Goal: Task Accomplishment & Management: Use online tool/utility

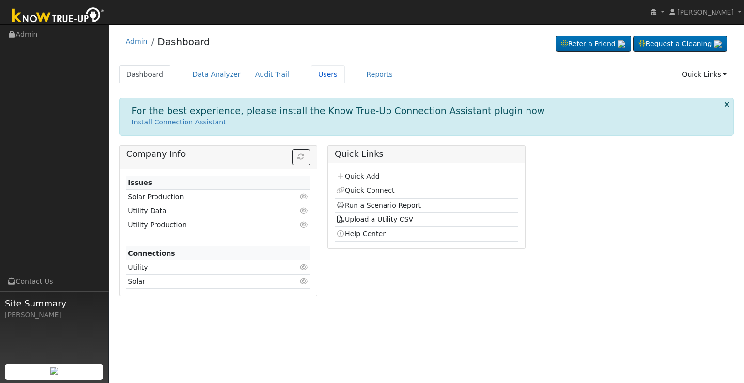
click at [313, 74] on link "Users" at bounding box center [328, 74] width 34 height 18
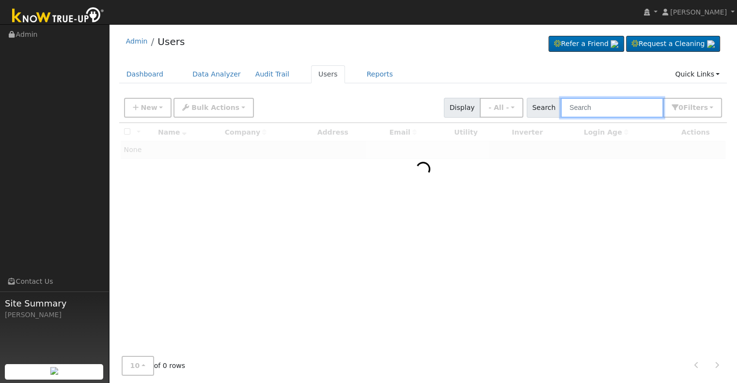
click at [599, 99] on input "text" at bounding box center [611, 108] width 103 height 20
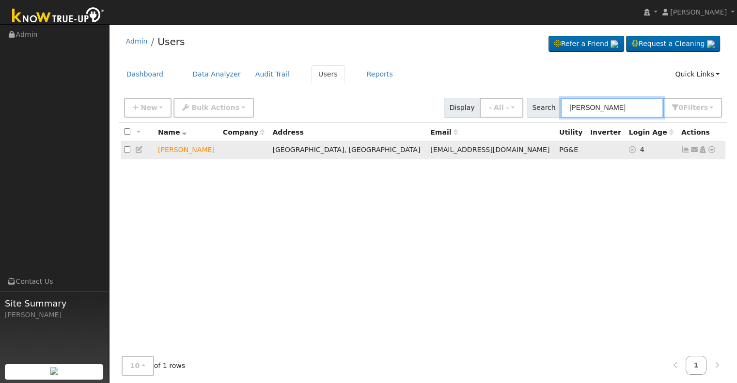
type input "eric sol"
click at [712, 148] on icon at bounding box center [711, 149] width 9 height 7
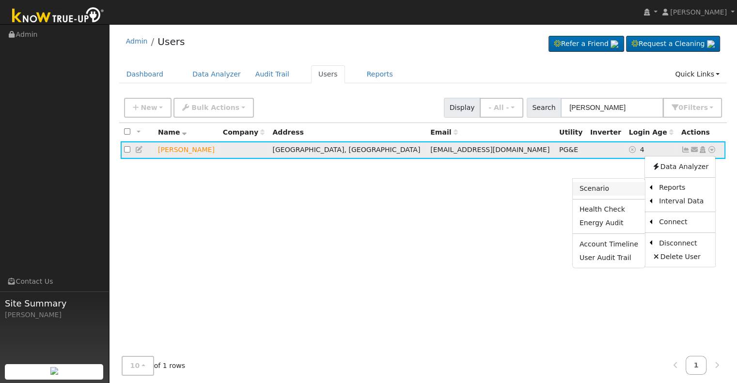
click at [618, 189] on link "Scenario" at bounding box center [608, 189] width 72 height 14
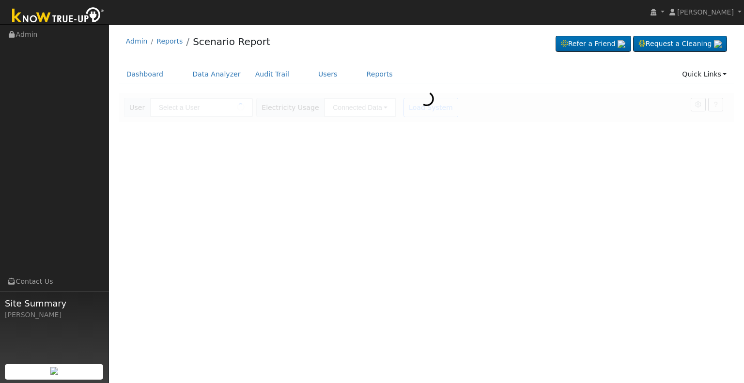
type input "[PERSON_NAME]"
type input "Pacific Gas & Electric"
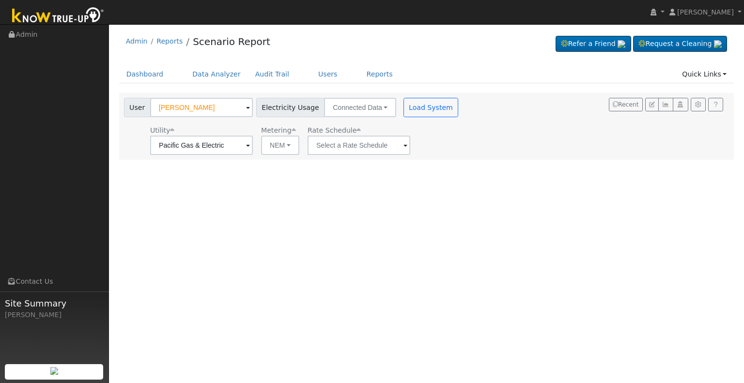
click at [250, 147] on span at bounding box center [248, 145] width 4 height 11
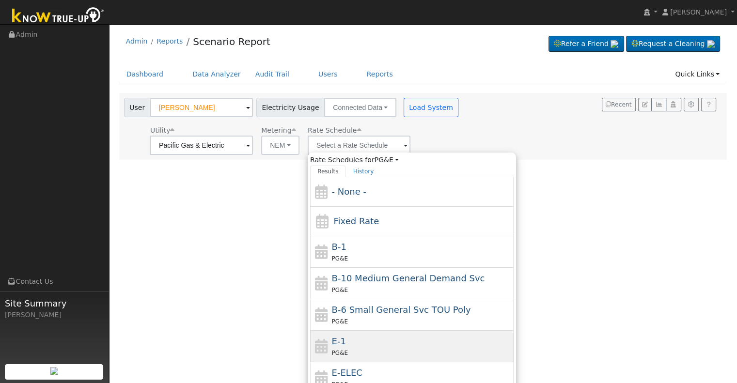
click at [354, 340] on div "E-1 PG&E" at bounding box center [422, 346] width 180 height 23
type input "E-1"
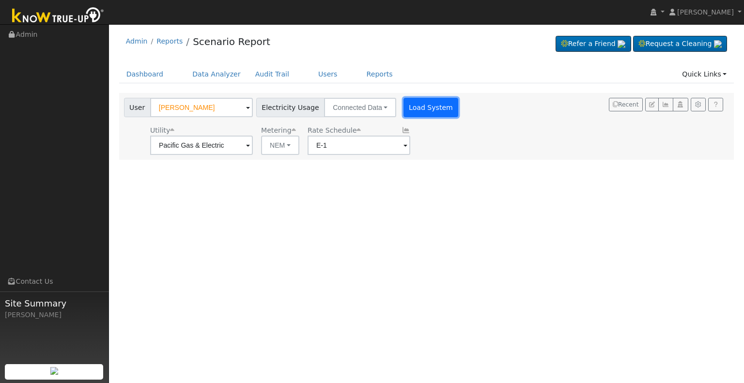
click at [415, 107] on button "Load System" at bounding box center [430, 107] width 55 height 19
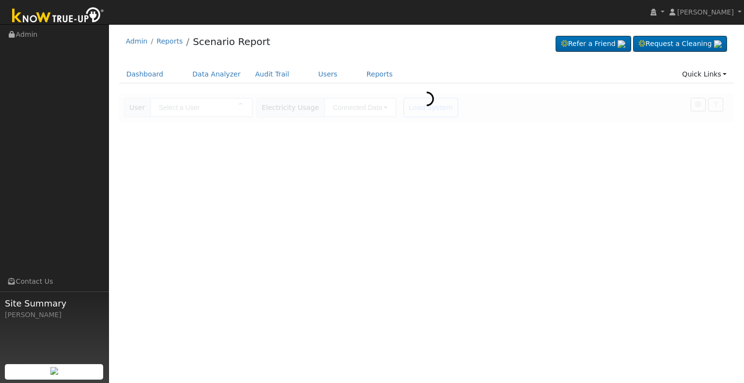
type input "[PERSON_NAME]"
